Goal: Information Seeking & Learning: Stay updated

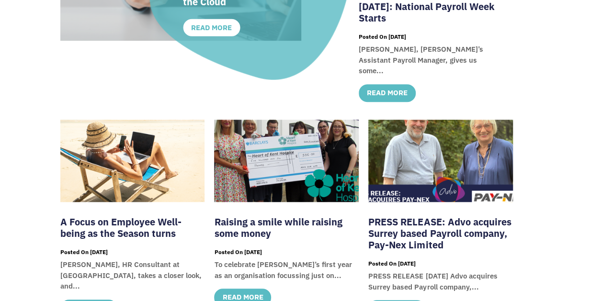
scroll to position [345, 0]
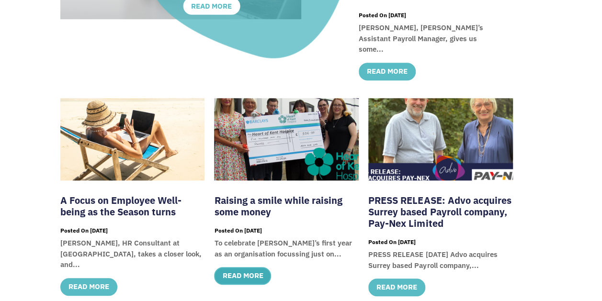
click at [243, 269] on link "read more" at bounding box center [242, 276] width 57 height 18
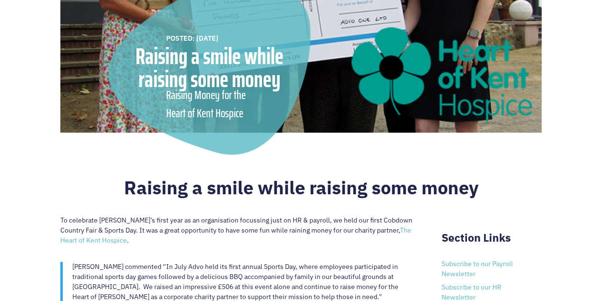
scroll to position [364, 0]
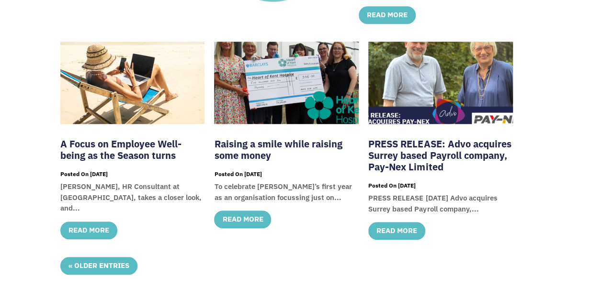
scroll to position [402, 0]
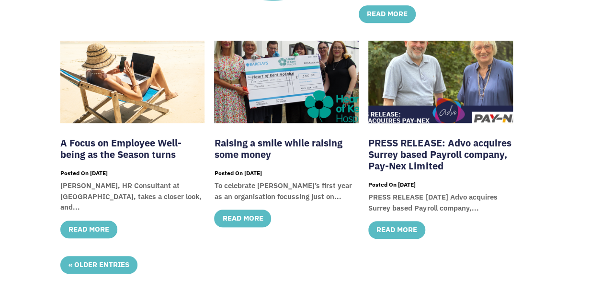
click at [389, 155] on link "PRESS RELEASE: Advo acquires Surrey based Payroll company, Pay-Nex Limited" at bounding box center [439, 154] width 143 height 36
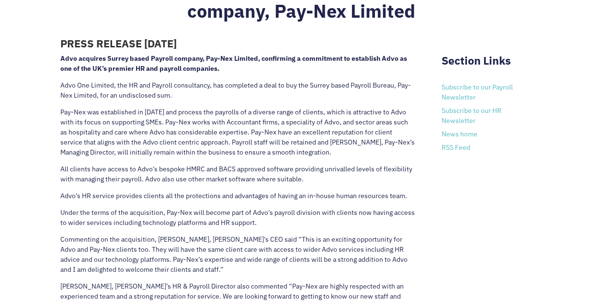
scroll to position [517, 0]
